Goal: Information Seeking & Learning: Learn about a topic

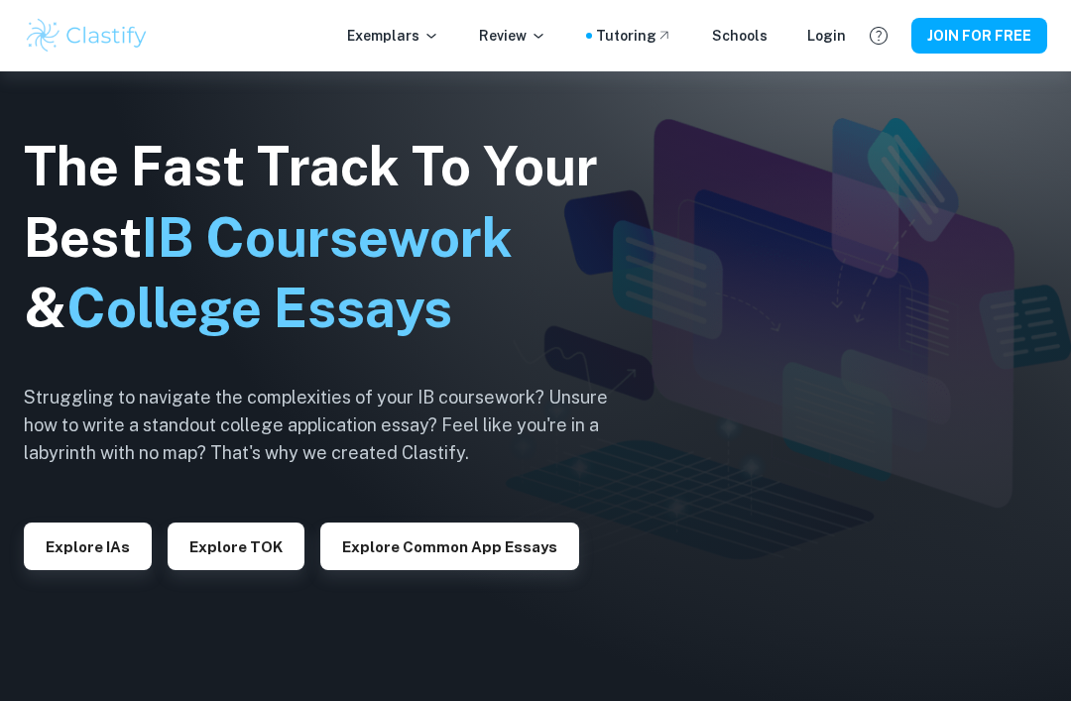
scroll to position [102, 0]
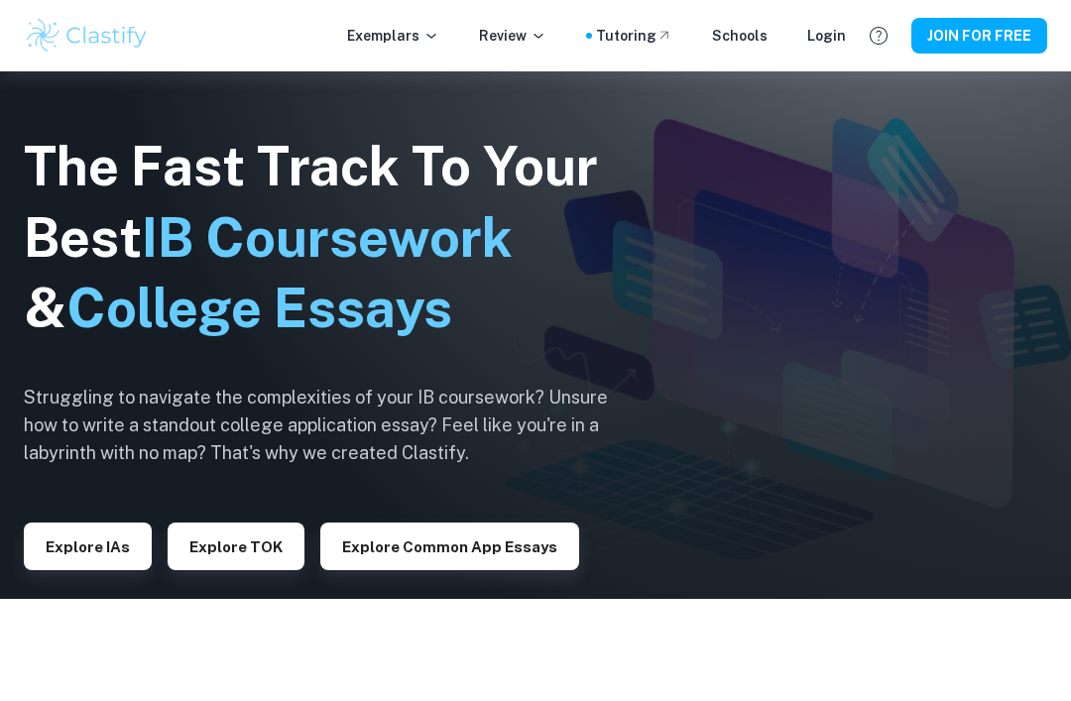
click at [426, 43] on p "Exemplars" at bounding box center [393, 36] width 92 height 22
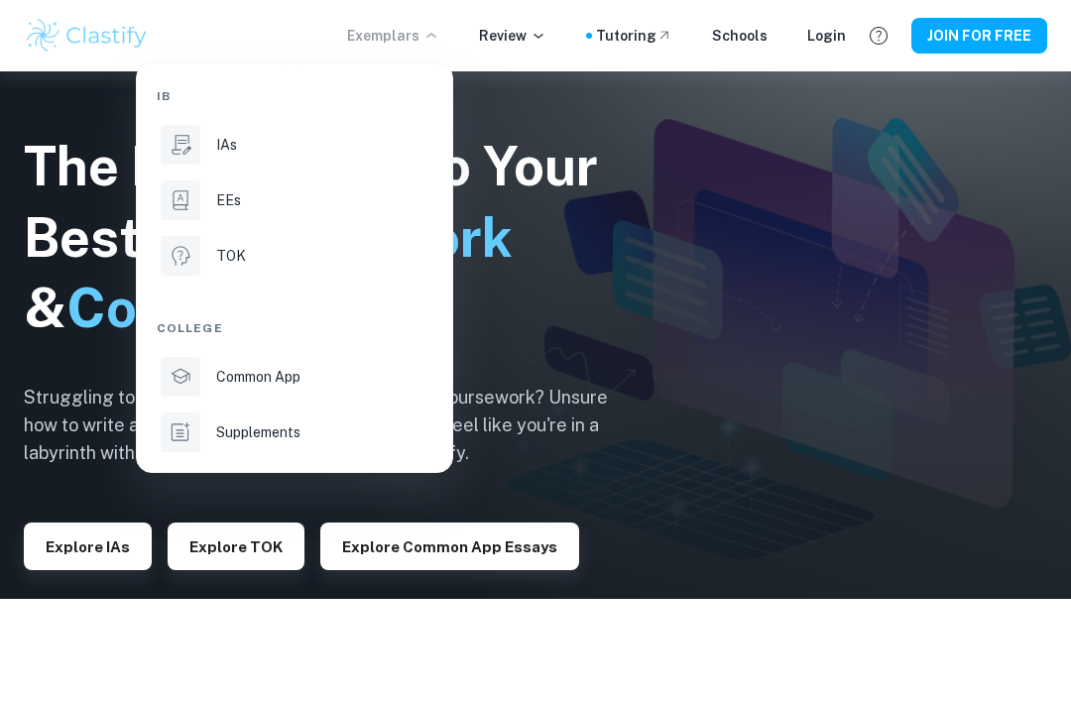
click at [370, 145] on div "IAs" at bounding box center [322, 145] width 212 height 22
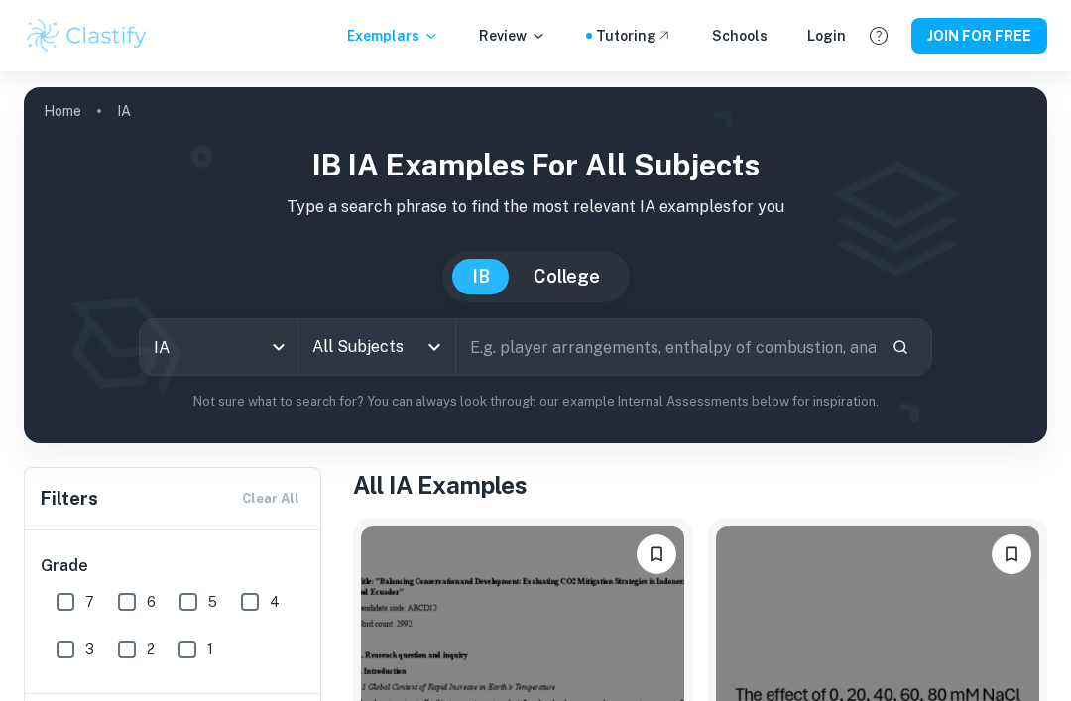
click at [408, 341] on input "All Subjects" at bounding box center [362, 347] width 110 height 38
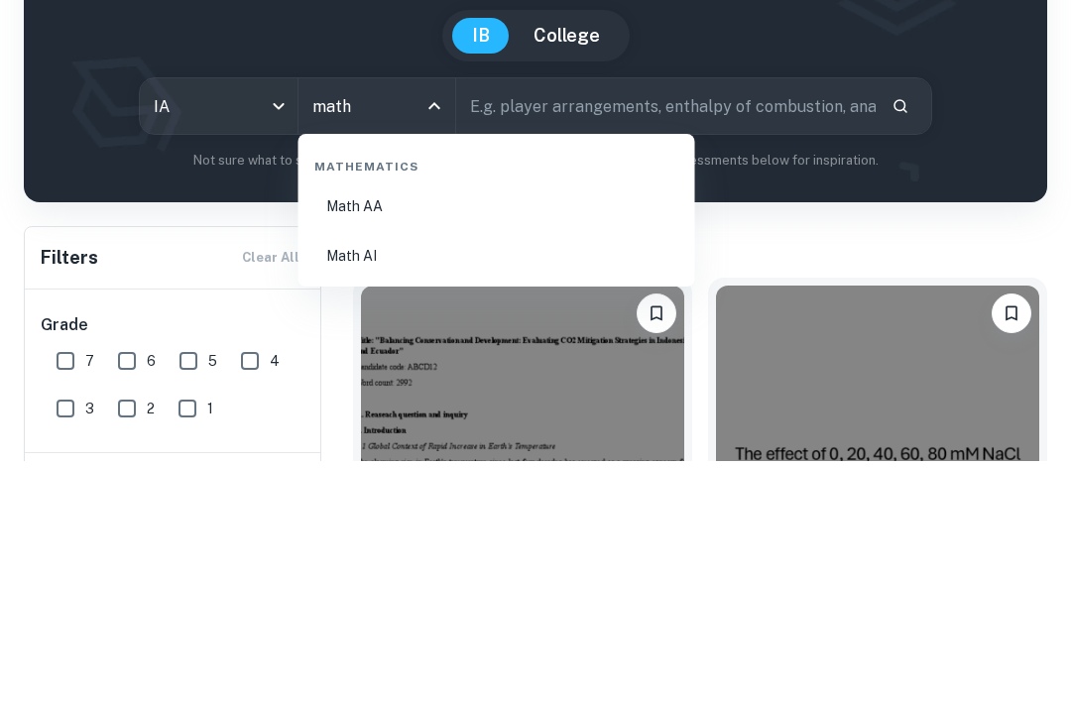
click at [628, 425] on li "Math AA" at bounding box center [496, 448] width 381 height 46
type input "Math AA"
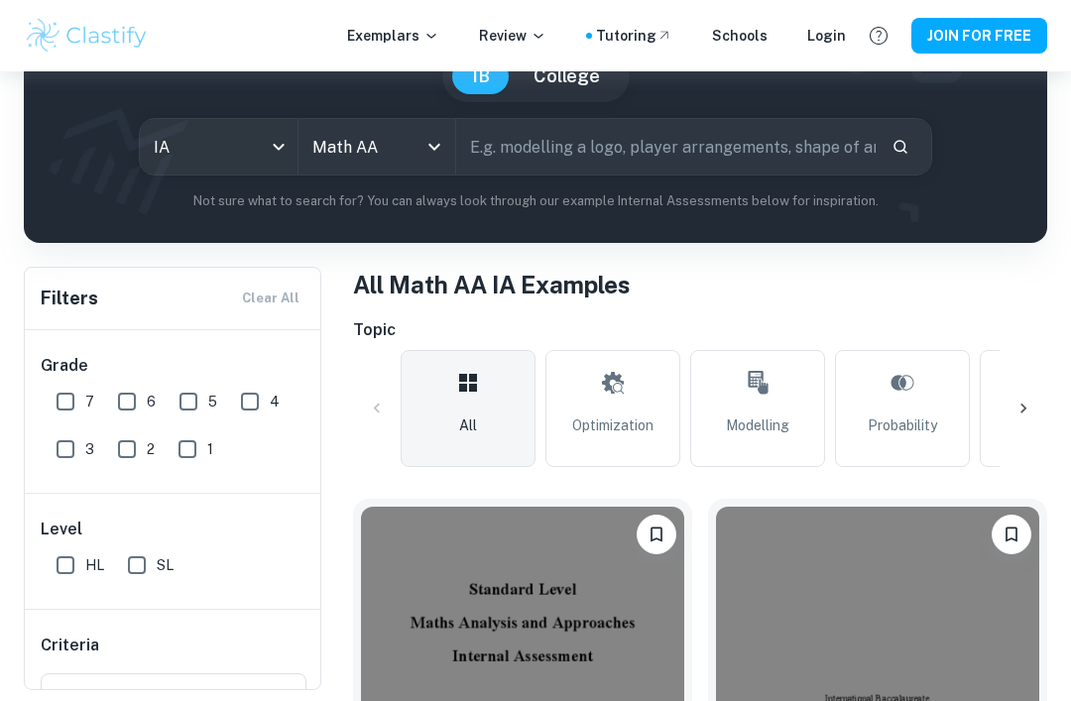
scroll to position [195, 0]
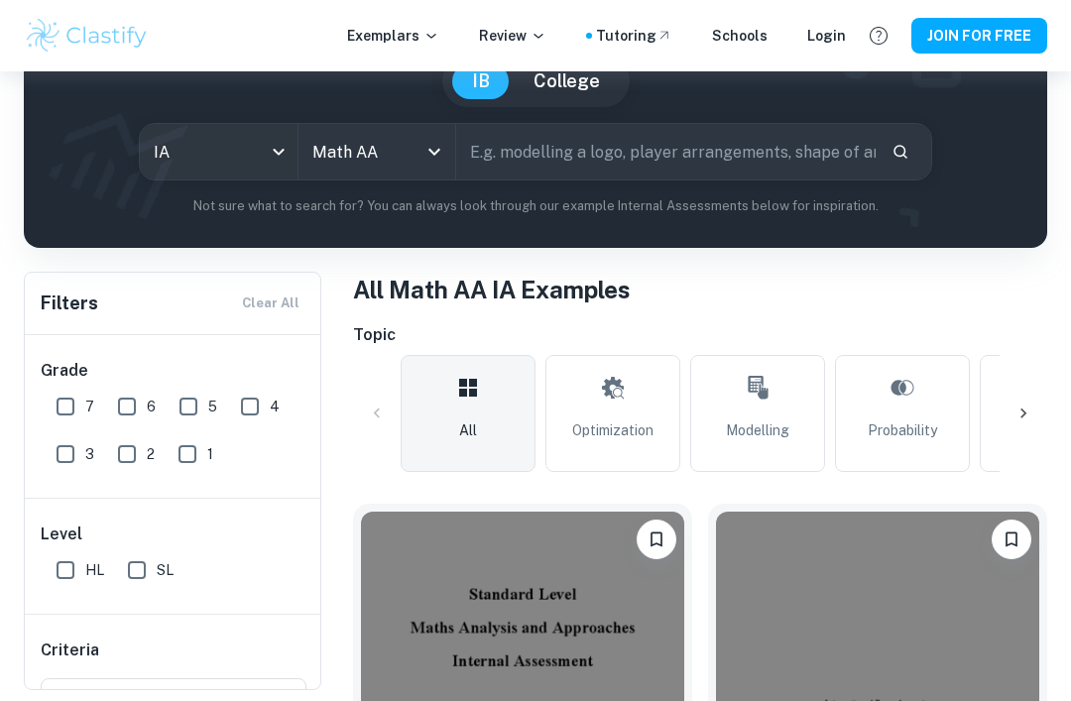
click at [775, 405] on link "Modelling" at bounding box center [757, 413] width 135 height 117
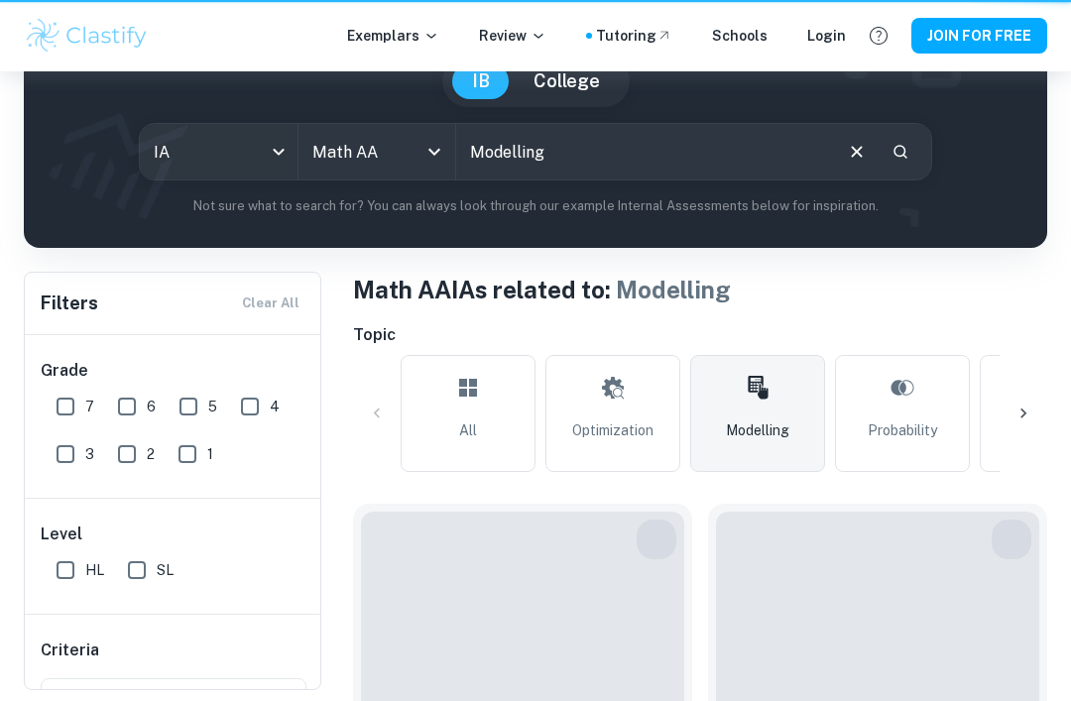
type input "Modelling"
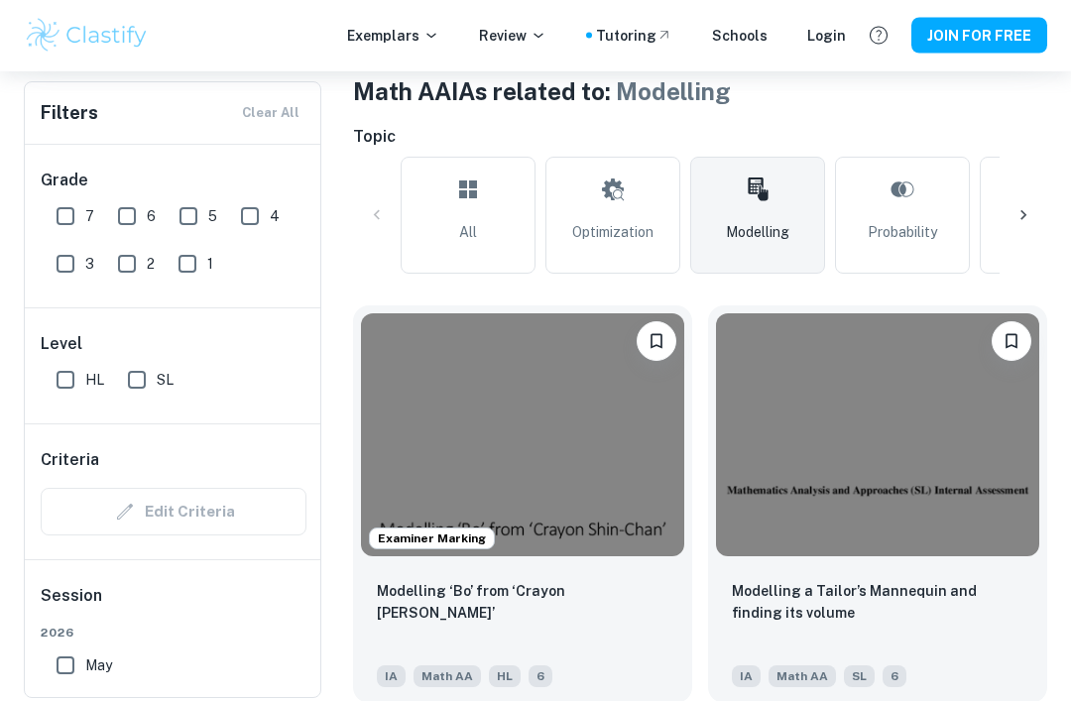
scroll to position [397, 0]
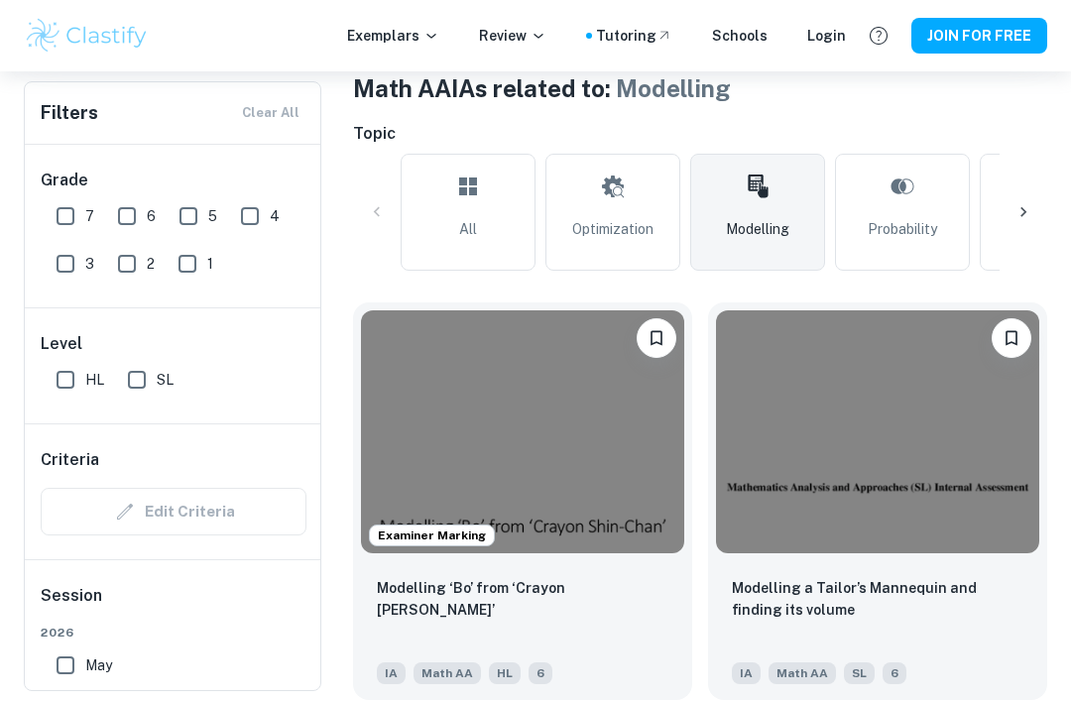
click at [616, 473] on img at bounding box center [522, 431] width 323 height 243
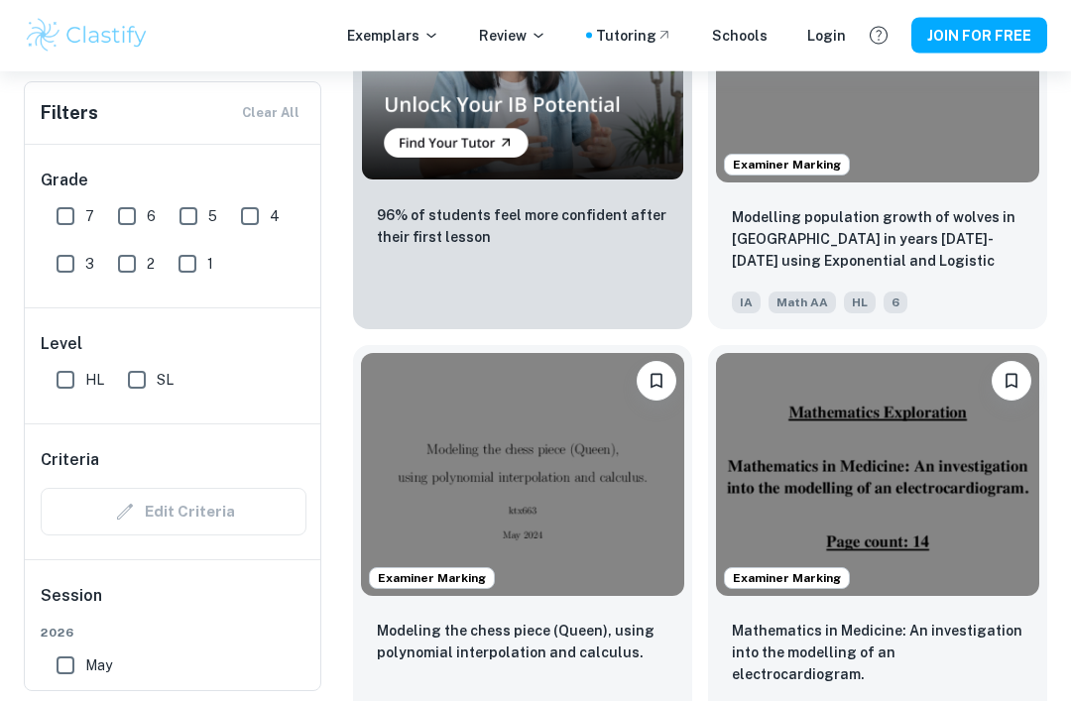
scroll to position [5311, 0]
click at [640, 505] on img at bounding box center [522, 474] width 323 height 243
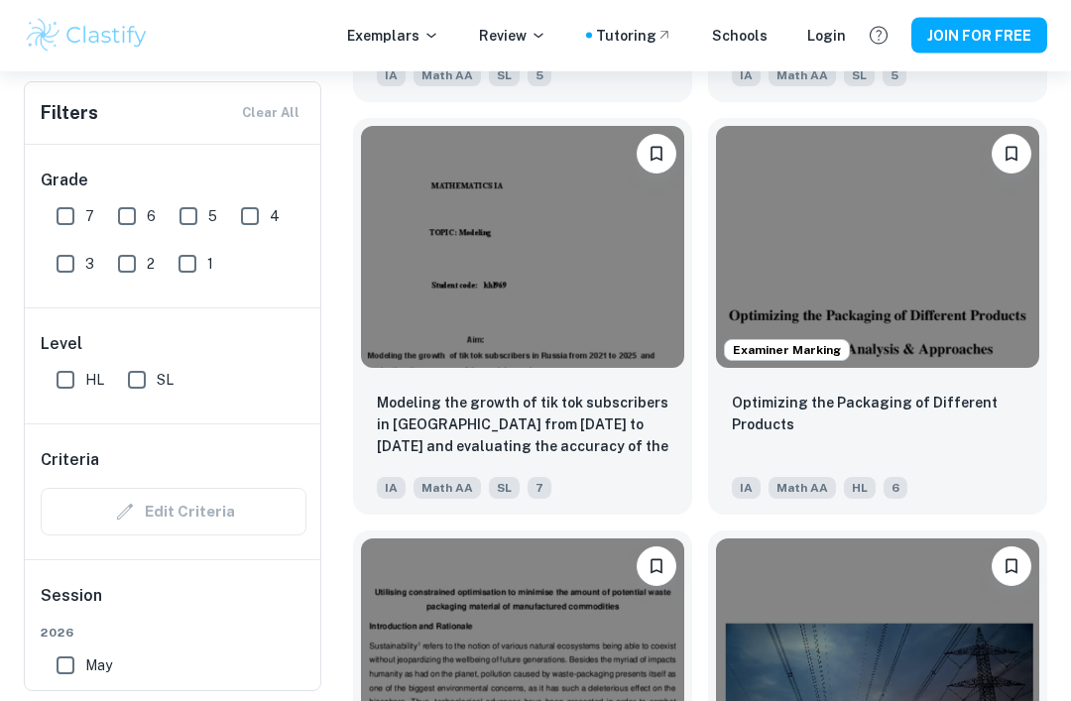
scroll to position [12562, 0]
click at [943, 224] on img at bounding box center [877, 247] width 323 height 243
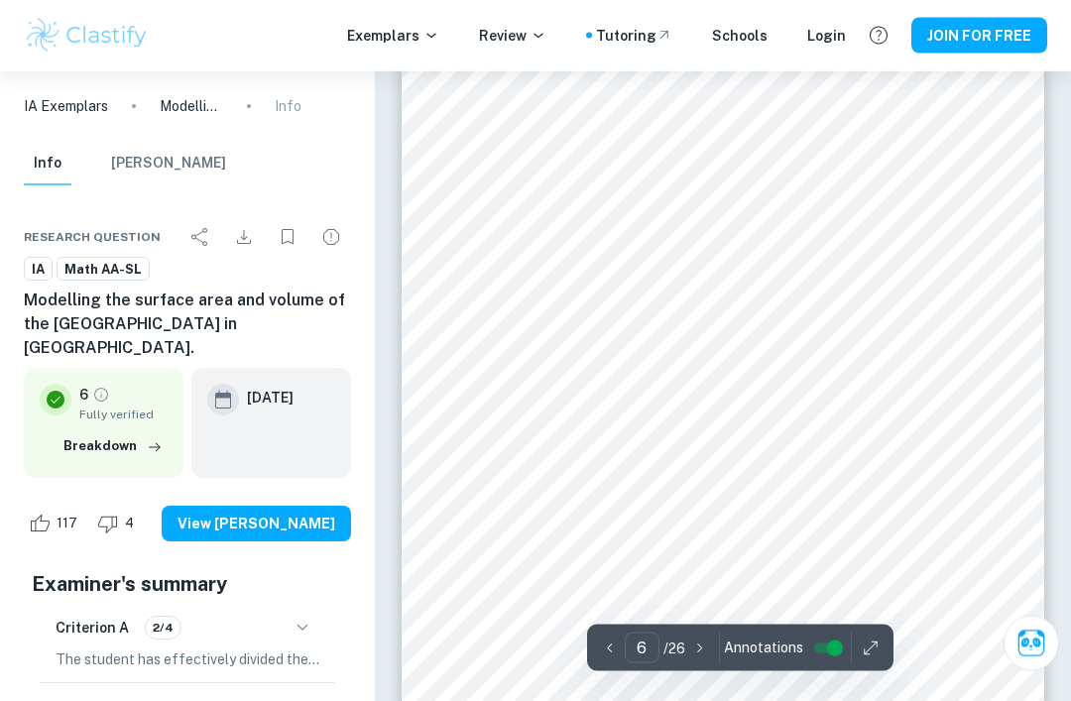
scroll to position [5128, 0]
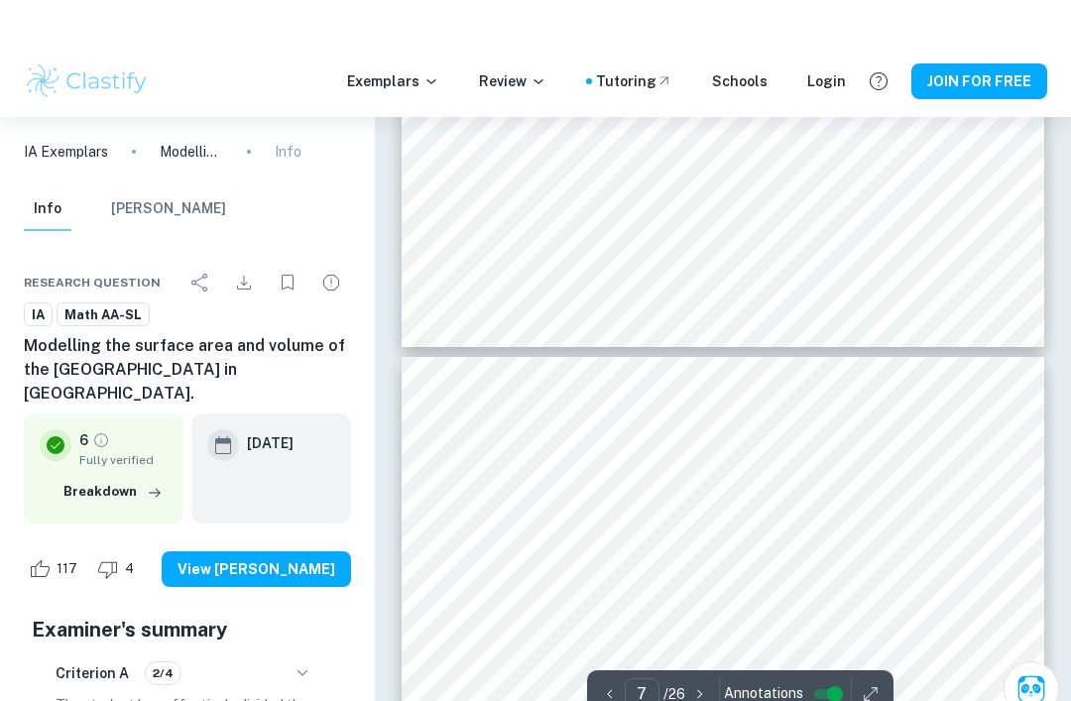
type input "6"
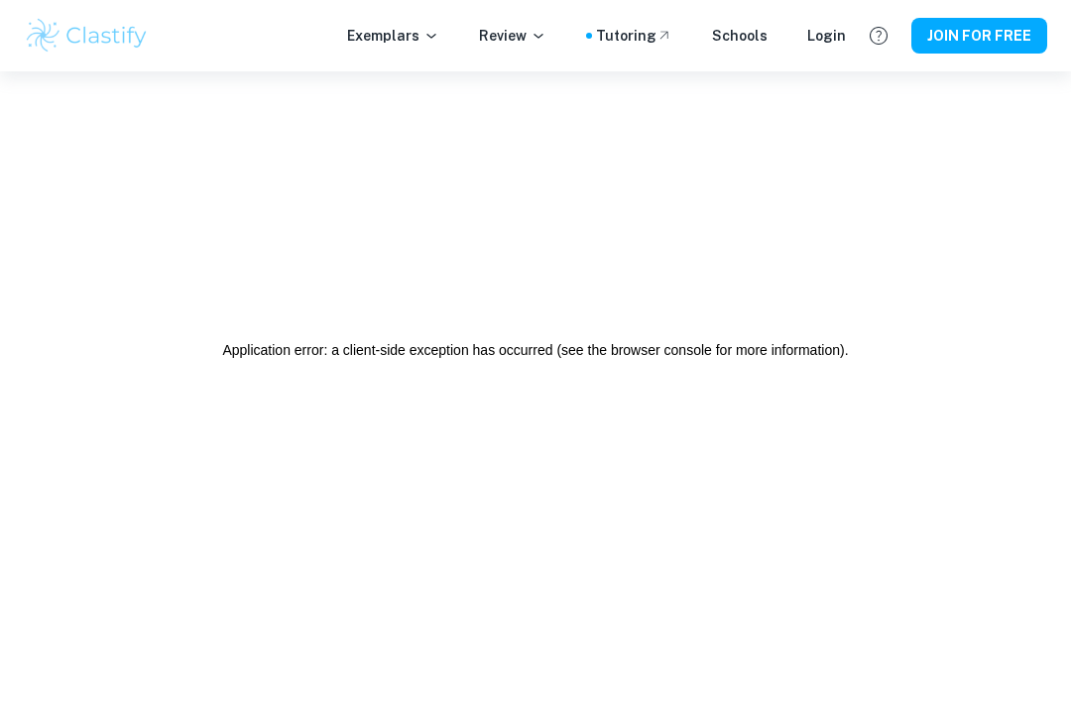
scroll to position [0, 0]
